Goal: Task Accomplishment & Management: Manage account settings

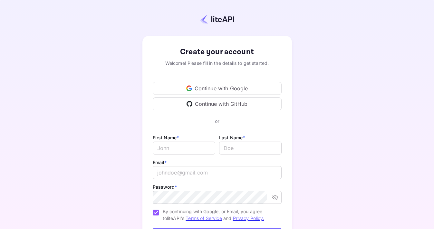
click at [197, 86] on div "Continue with Google" at bounding box center [217, 88] width 129 height 13
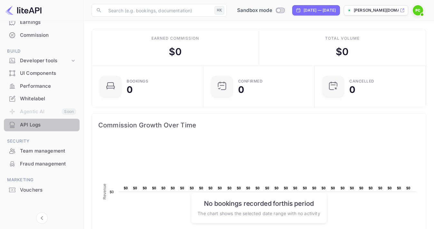
click at [30, 123] on div "API Logs" at bounding box center [48, 124] width 56 height 7
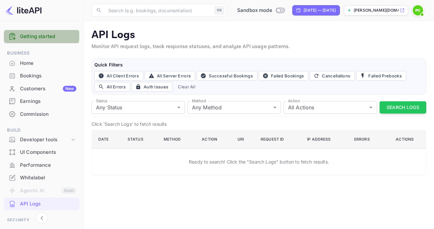
click at [22, 35] on link "Getting started" at bounding box center [48, 36] width 56 height 7
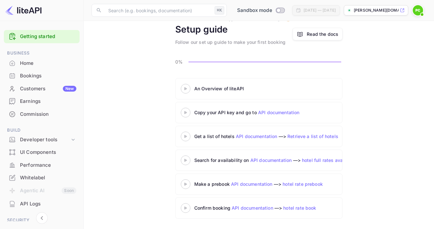
scroll to position [28, 0]
click at [186, 112] on 3 at bounding box center [185, 112] width 3 height 3
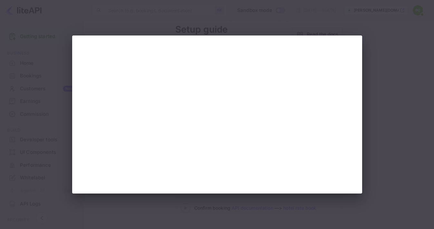
click at [385, 22] on div at bounding box center [217, 114] width 434 height 229
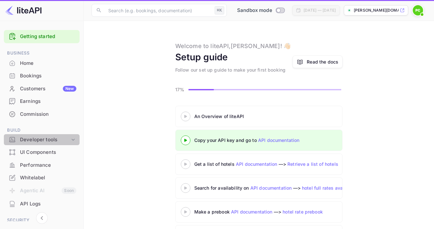
click at [42, 136] on div "Developer tools" at bounding box center [45, 139] width 50 height 7
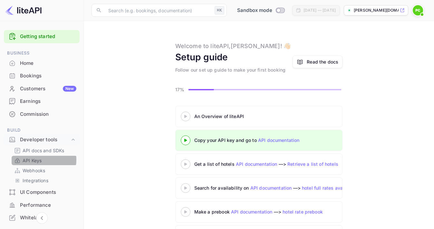
click at [30, 158] on p "API Keys" at bounding box center [32, 160] width 19 height 7
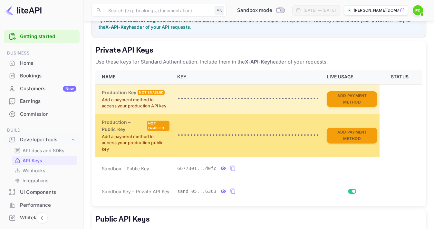
scroll to position [94, 0]
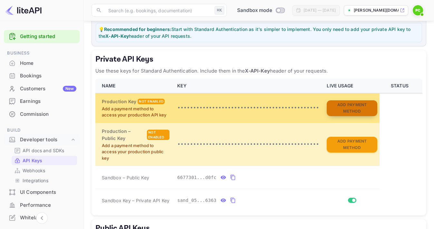
click at [348, 103] on button "Add Payment Method" at bounding box center [352, 108] width 50 height 16
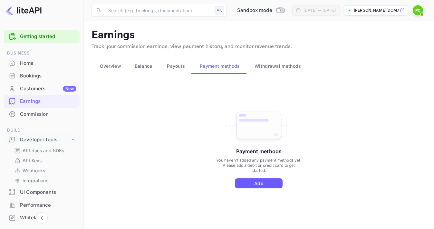
click at [258, 183] on button "Add" at bounding box center [259, 183] width 48 height 10
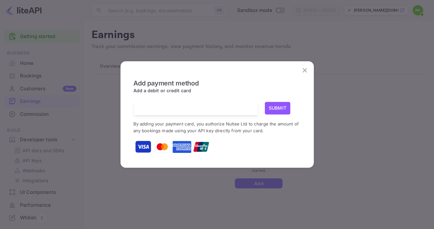
click at [257, 152] on div at bounding box center [216, 146] width 167 height 16
click at [306, 70] on icon "close" at bounding box center [305, 70] width 8 height 8
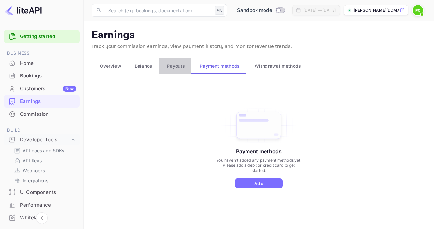
click at [179, 63] on span "Payouts" at bounding box center [176, 66] width 18 height 8
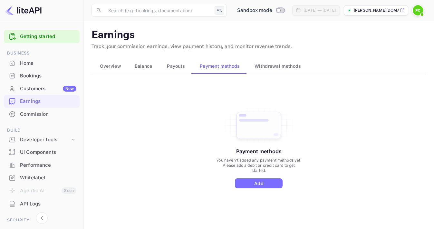
click at [113, 64] on span "Overview" at bounding box center [110, 66] width 21 height 8
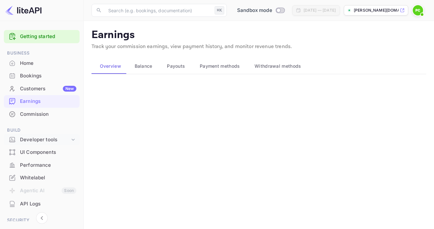
click at [46, 137] on div "Developer tools" at bounding box center [45, 139] width 50 height 7
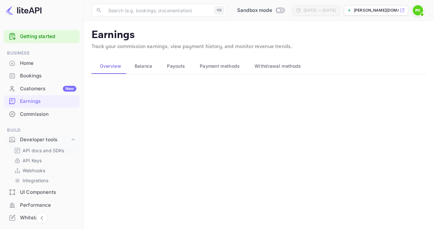
click at [36, 150] on p "API docs and SDKs" at bounding box center [44, 150] width 42 height 7
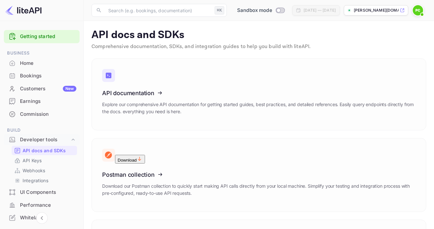
click at [28, 37] on link "Getting started" at bounding box center [48, 36] width 56 height 7
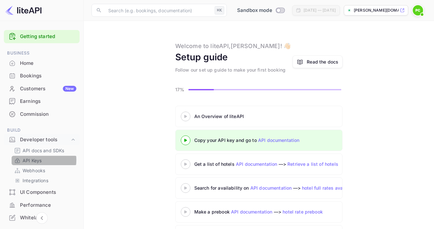
click at [29, 158] on p "API Keys" at bounding box center [32, 160] width 19 height 7
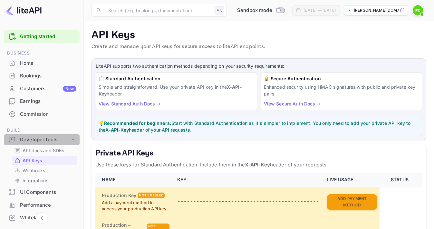
click at [42, 137] on div "Developer tools" at bounding box center [45, 139] width 50 height 7
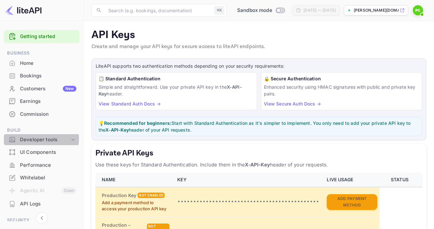
click at [14, 137] on icon at bounding box center [12, 139] width 5 height 4
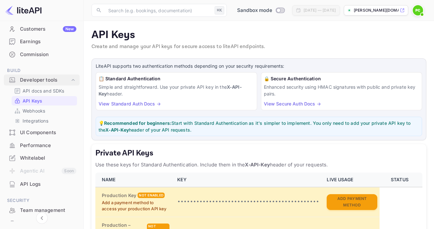
scroll to position [63, 0]
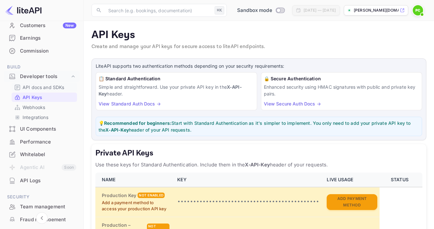
click at [30, 85] on p "API docs and SDKs" at bounding box center [44, 87] width 42 height 7
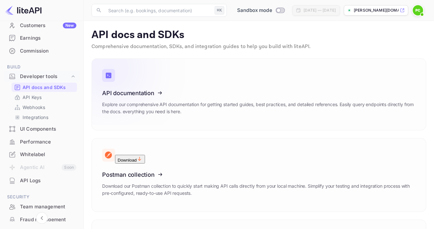
click at [157, 94] on icon at bounding box center [142, 92] width 100 height 66
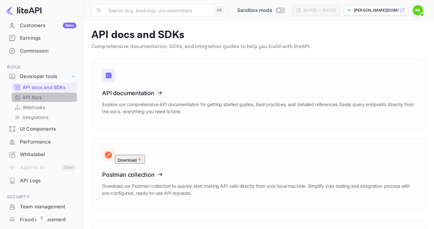
click at [29, 95] on p "API Keys" at bounding box center [32, 97] width 19 height 7
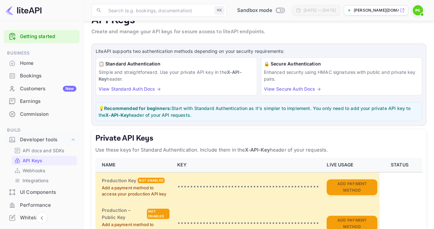
click at [272, 9] on input "Switch to Production mode" at bounding box center [278, 10] width 13 height 4
checkbox input "false"
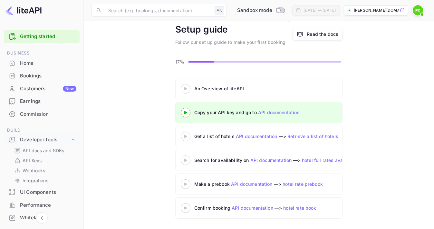
scroll to position [28, 0]
click at [187, 85] on div at bounding box center [185, 88] width 23 height 8
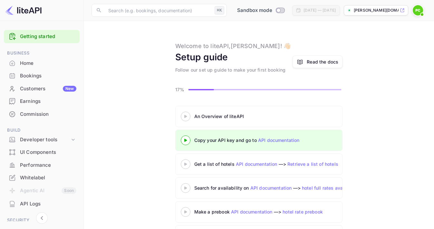
click at [187, 139] on icon at bounding box center [185, 139] width 23 height 3
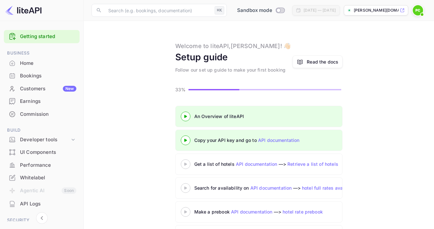
click at [186, 140] on 3 at bounding box center [185, 139] width 3 height 3
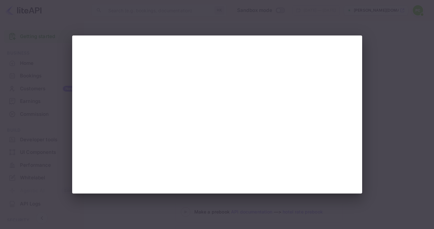
click at [65, 4] on div at bounding box center [217, 114] width 434 height 229
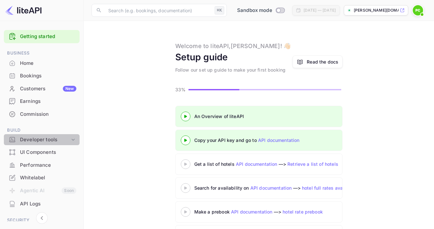
click at [11, 136] on icon at bounding box center [12, 139] width 6 height 6
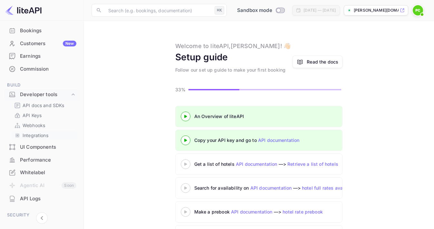
scroll to position [46, 0]
click at [35, 103] on p "API docs and SDKs" at bounding box center [44, 104] width 42 height 7
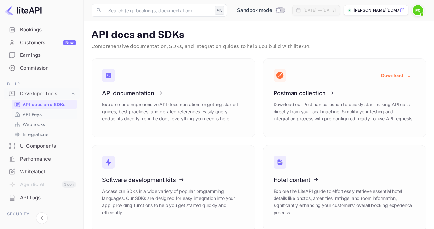
click at [33, 115] on p "API Keys" at bounding box center [32, 114] width 19 height 7
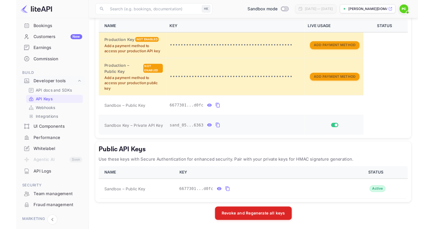
scroll to position [146, 0]
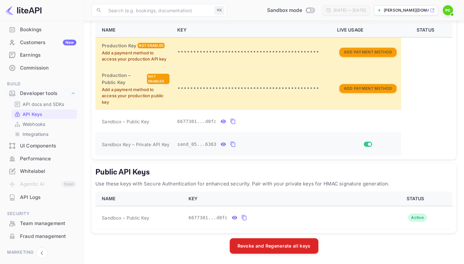
click at [232, 144] on icon "private api keys table" at bounding box center [233, 144] width 6 height 8
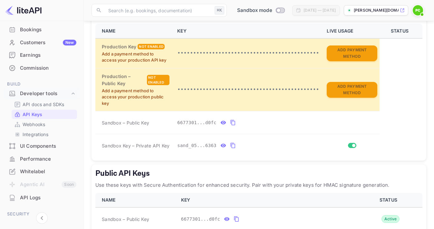
scroll to position [148, 0]
click at [233, 143] on icon "private api keys table" at bounding box center [233, 146] width 6 height 8
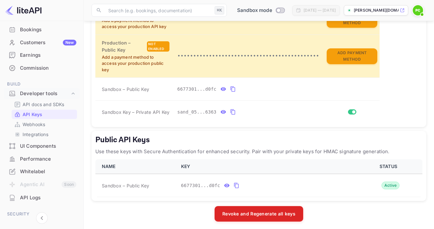
scroll to position [182, 0]
click at [223, 109] on icon "private api keys table" at bounding box center [223, 112] width 6 height 8
